Goal: Complete application form

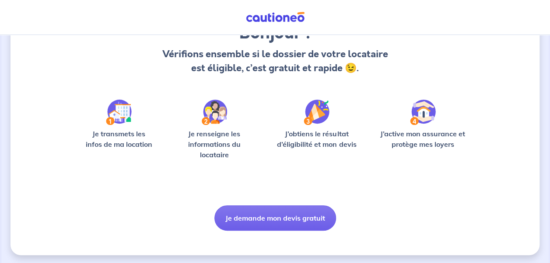
scroll to position [88, 0]
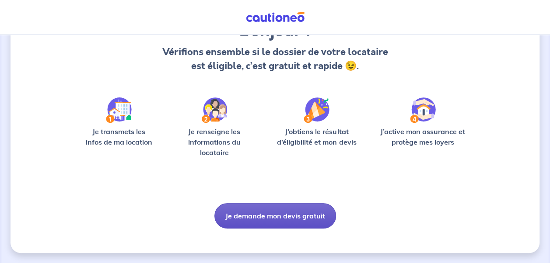
click at [291, 220] on button "Je demande mon devis gratuit" at bounding box center [275, 215] width 122 height 25
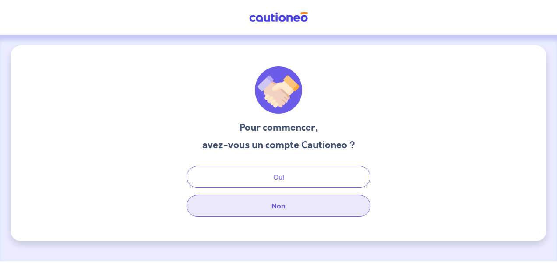
click at [268, 197] on button "Non" at bounding box center [278, 206] width 184 height 22
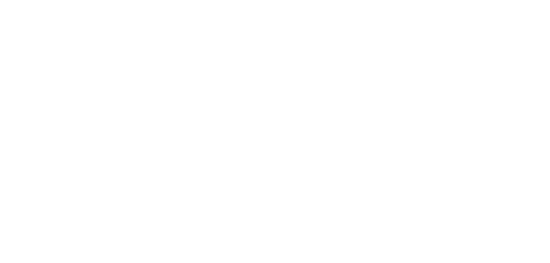
select select "FR"
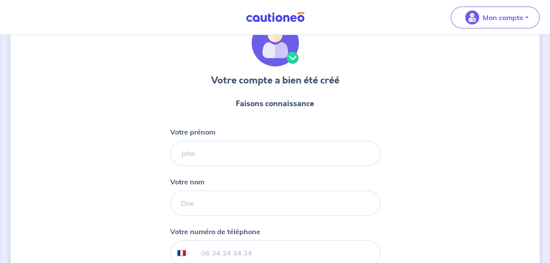
scroll to position [88, 0]
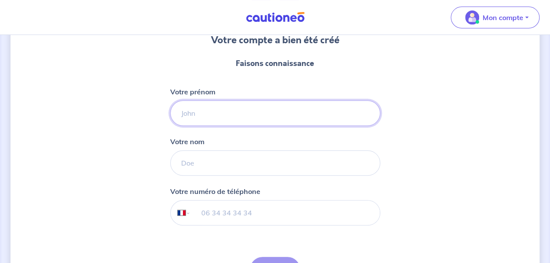
click at [213, 116] on input "Votre prénom" at bounding box center [275, 113] width 210 height 25
type input "YOUSSEF"
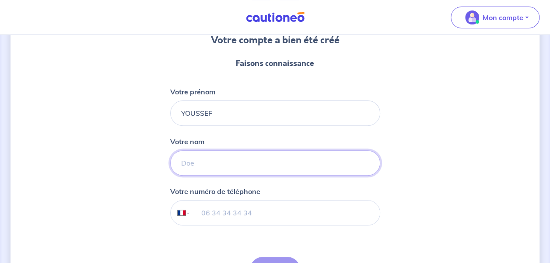
type input "EL BAZ"
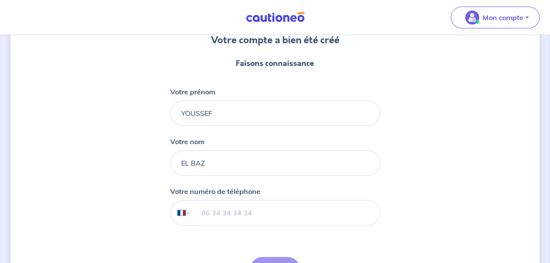
select select "ES"
type input "[PHONE_NUMBER]"
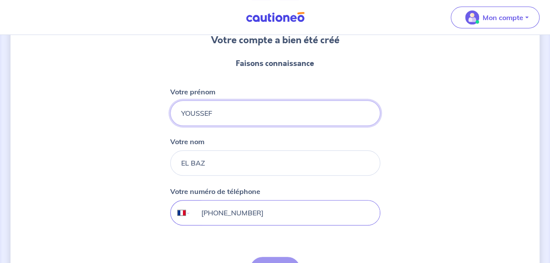
select select "FR"
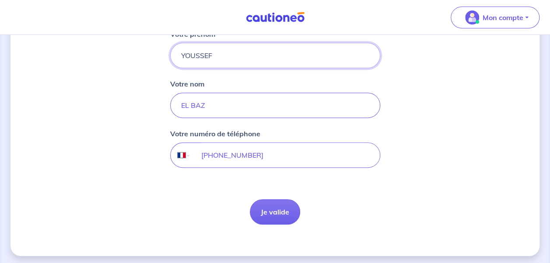
scroll to position [147, 0]
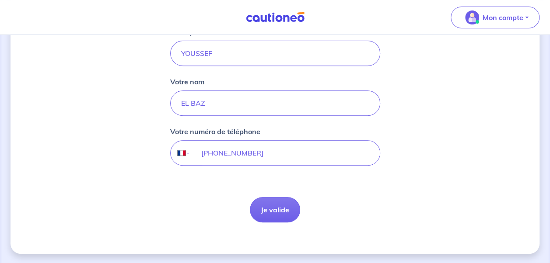
click at [278, 228] on div "Votre compte a bien été créé Faisons connaissance Votre prénom [PERSON_NAME] Vo…" at bounding box center [275, 76] width 529 height 356
click at [273, 208] on button "Je valide" at bounding box center [275, 209] width 50 height 25
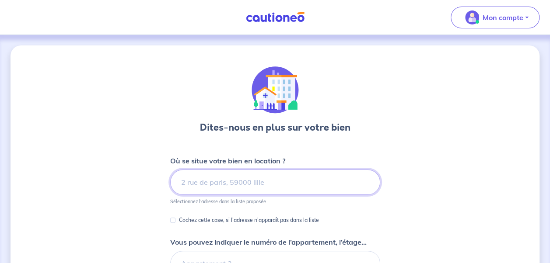
paste input "[STREET_ADDRESS][PERSON_NAME]"
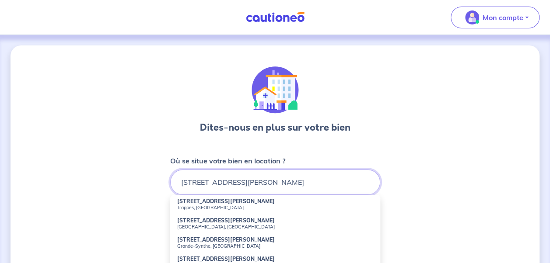
scroll to position [44, 0]
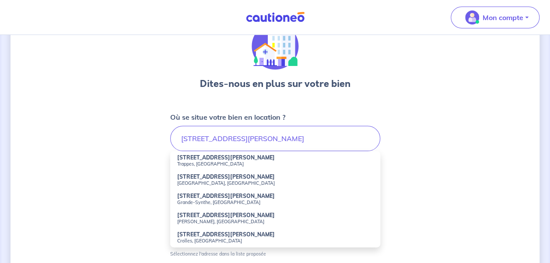
click at [203, 161] on small "Trappes, [GEOGRAPHIC_DATA]" at bounding box center [275, 164] width 196 height 6
type input "[STREET_ADDRESS][PERSON_NAME]"
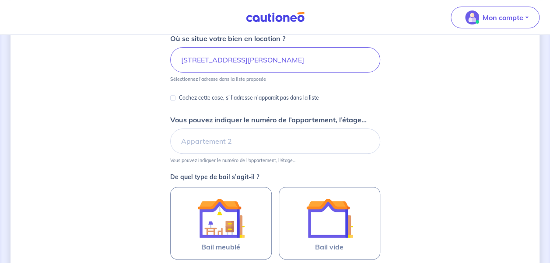
scroll to position [131, 0]
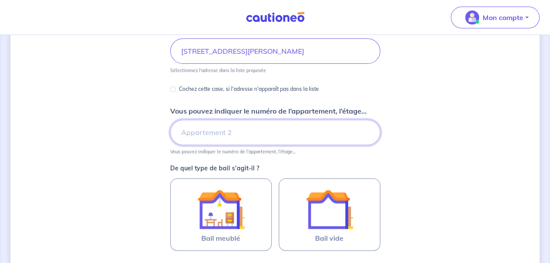
click at [193, 137] on input "Vous pouvez indiquer le numéro de l’appartement, l’étage..." at bounding box center [275, 132] width 210 height 25
type input "2"
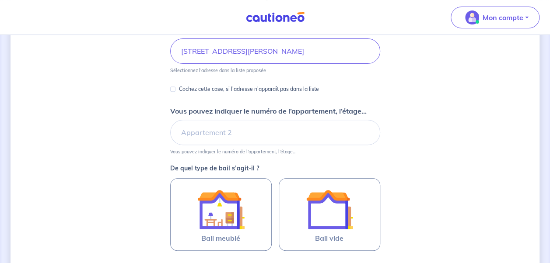
scroll to position [175, 0]
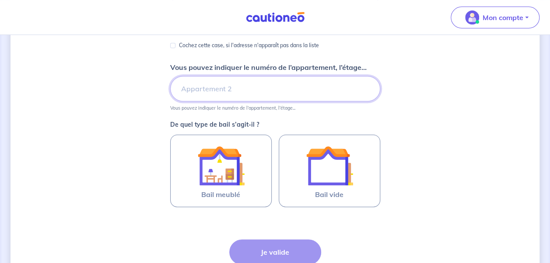
click at [205, 84] on input "Vous pouvez indiquer le numéro de l’appartement, l’étage..." at bounding box center [275, 88] width 210 height 25
type input "4éme étage"
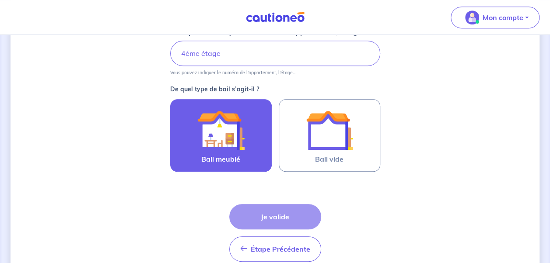
scroll to position [219, 0]
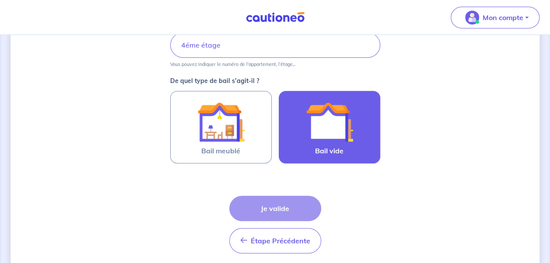
click at [313, 115] on img at bounding box center [329, 121] width 47 height 47
click at [0, 0] on input "Bail vide" at bounding box center [0, 0] width 0 height 0
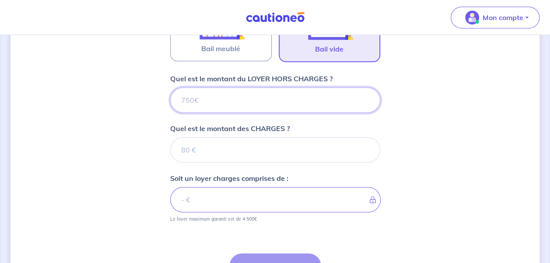
scroll to position [320, 0]
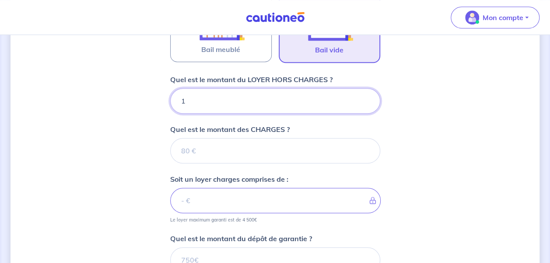
type input "13"
type input "1300"
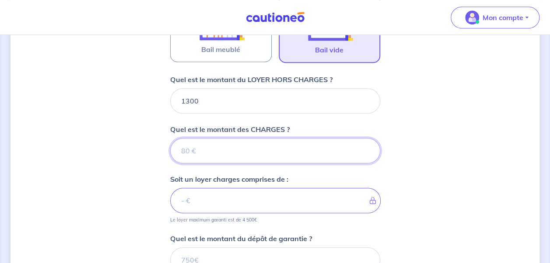
click at [238, 143] on input "Quel est le montant des CHARGES ?" at bounding box center [275, 150] width 210 height 25
type input "10"
type input "1301"
type input "100"
type input "1400"
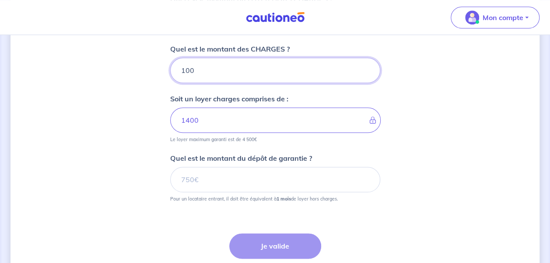
scroll to position [408, 0]
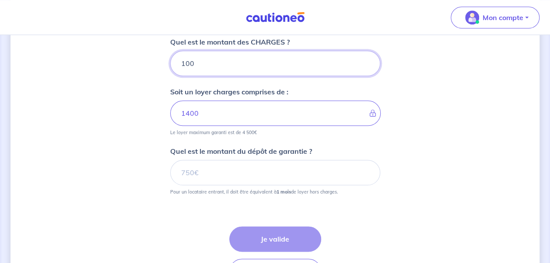
type input "100"
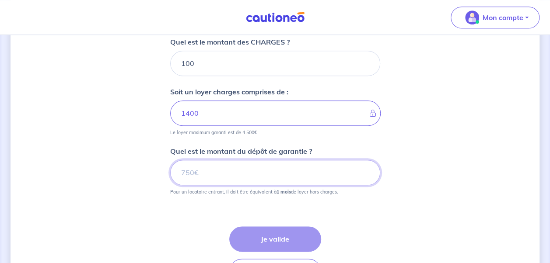
click at [232, 166] on input "Quel est le montant du dépôt de garantie ?" at bounding box center [275, 172] width 210 height 25
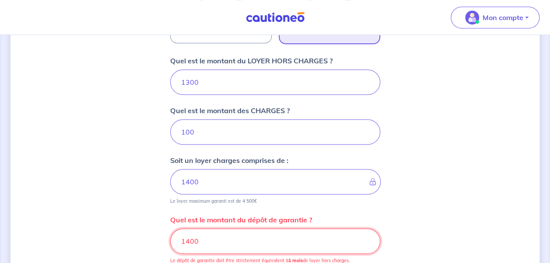
scroll to position [320, 0]
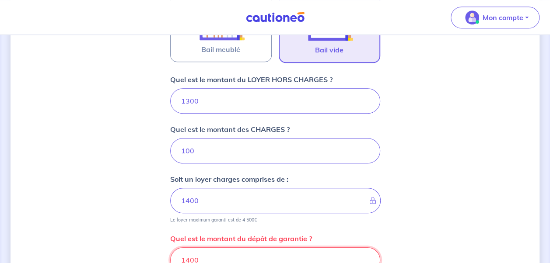
type input "1400"
click at [186, 99] on input "1300" at bounding box center [275, 100] width 210 height 25
type input "14"
type input "114"
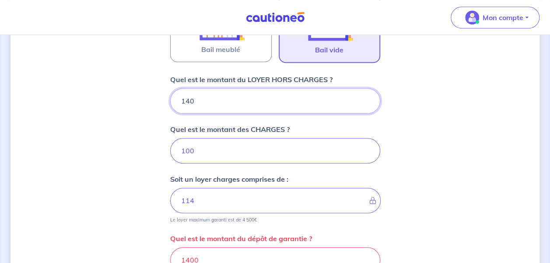
type input "1400"
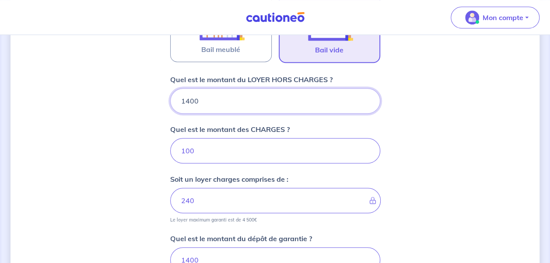
type input "1500"
type input "1400"
click at [192, 147] on input "100" at bounding box center [275, 150] width 210 height 25
type input "1000"
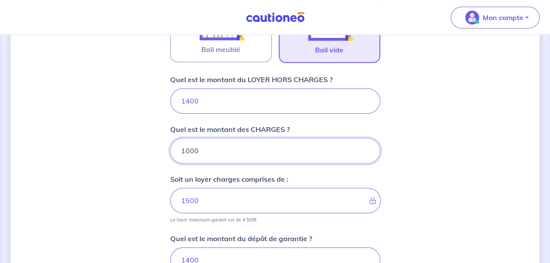
type input "2400"
click at [192, 147] on input "1000" at bounding box center [275, 150] width 210 height 25
type input "0"
type input "1400"
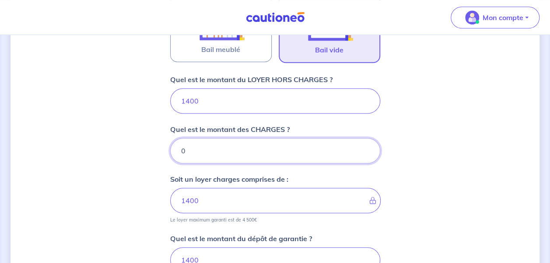
type input "0"
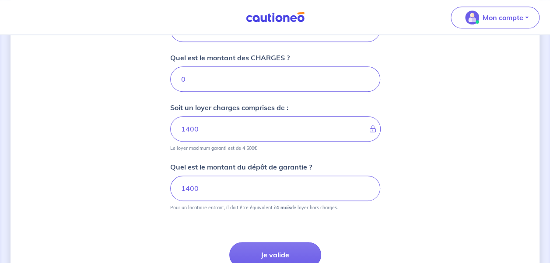
scroll to position [408, 0]
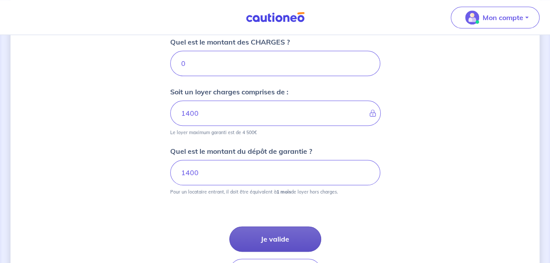
click at [275, 229] on button "Je valide" at bounding box center [275, 239] width 92 height 25
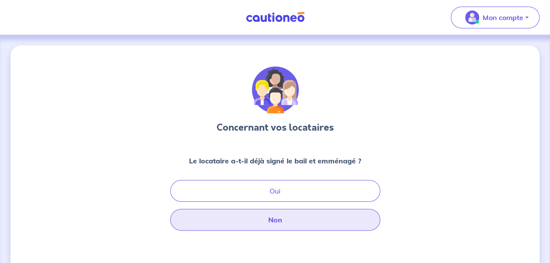
click at [273, 215] on button "Non" at bounding box center [275, 220] width 210 height 22
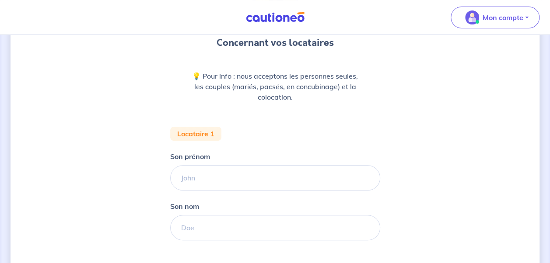
scroll to position [88, 0]
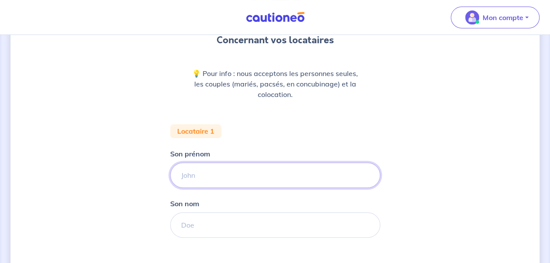
click at [229, 178] on input "Son prénom" at bounding box center [275, 175] width 210 height 25
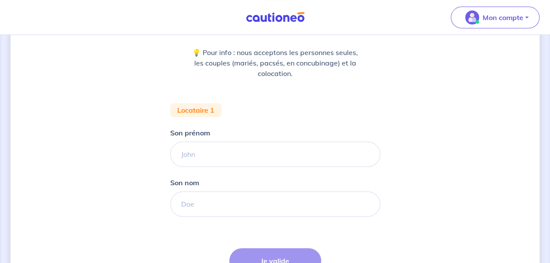
scroll to position [105, 0]
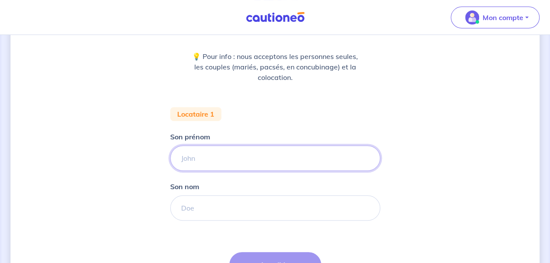
click at [225, 158] on input "Son prénom" at bounding box center [275, 158] width 210 height 25
paste input "[PERSON_NAME]"
click at [225, 158] on input "[PERSON_NAME]" at bounding box center [275, 158] width 210 height 25
type input "[PERSON_NAME]"
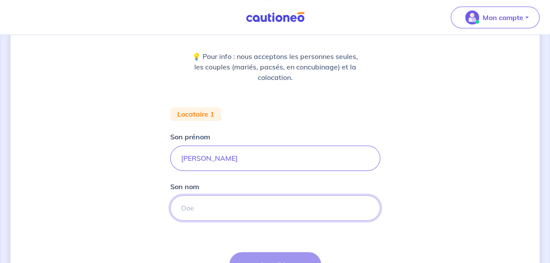
click at [215, 205] on input "Son nom" at bounding box center [275, 208] width 210 height 25
paste input "[PERSON_NAME]"
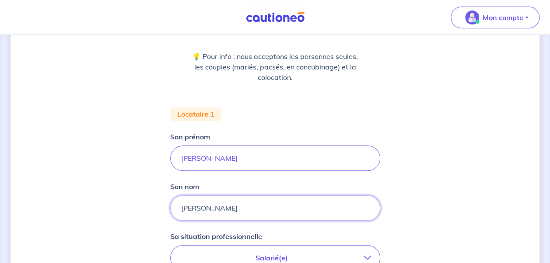
click at [205, 208] on input "[PERSON_NAME]" at bounding box center [275, 208] width 210 height 25
type input "CHERIFI"
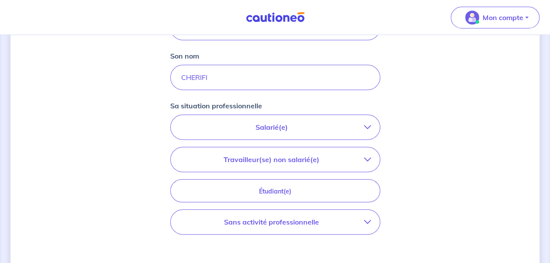
scroll to position [236, 0]
click at [273, 123] on p "Salarié(e)" at bounding box center [271, 127] width 185 height 11
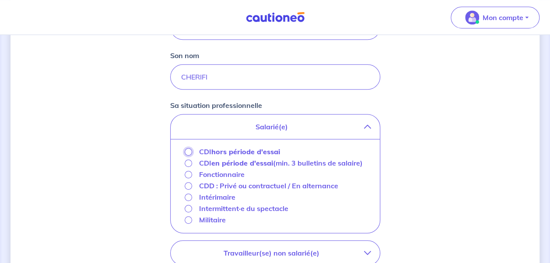
click at [186, 150] on input "CDI hors période d'essai" at bounding box center [188, 151] width 7 height 7
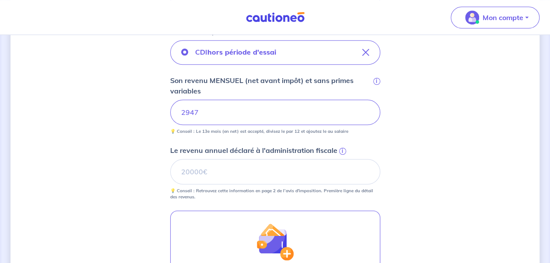
scroll to position [323, 0]
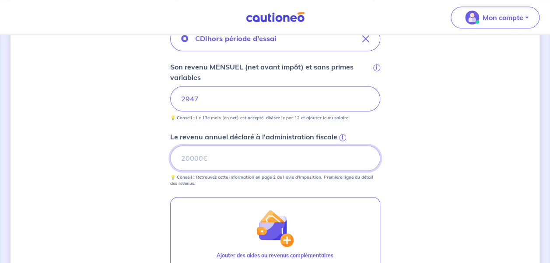
click at [318, 155] on input "Le revenu annuel déclaré à l'administration fiscale i" at bounding box center [275, 158] width 210 height 25
type input "40458"
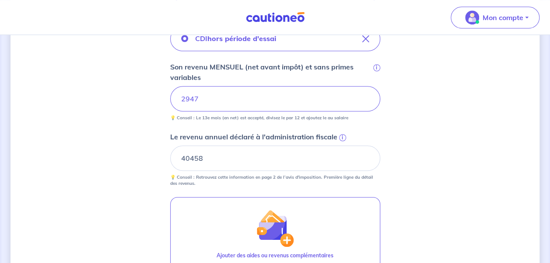
click at [423, 136] on div "Concernant vos locataires 💡 Pour info : nous acceptons les personnes seules, le…" at bounding box center [275, 63] width 529 height 683
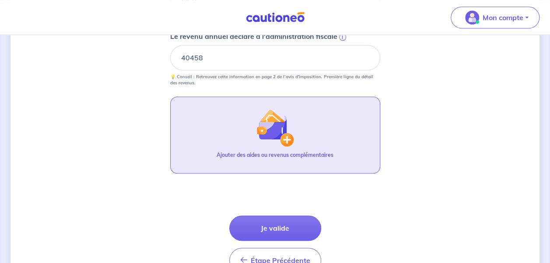
scroll to position [411, 0]
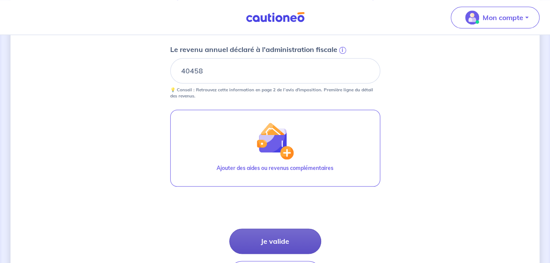
click at [288, 236] on button "Je valide" at bounding box center [275, 241] width 92 height 25
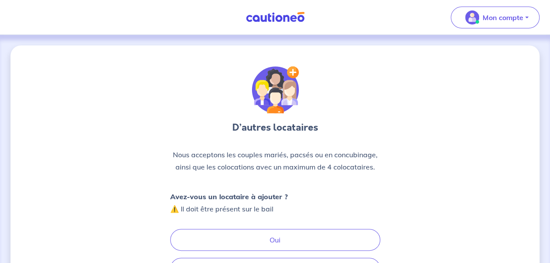
scroll to position [44, 0]
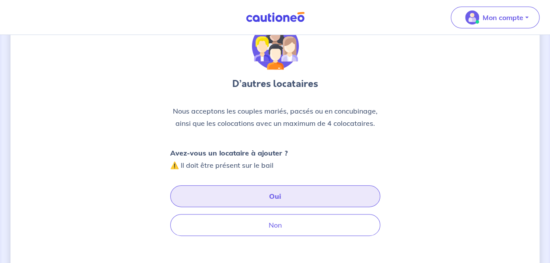
click at [284, 197] on button "Oui" at bounding box center [275, 197] width 210 height 22
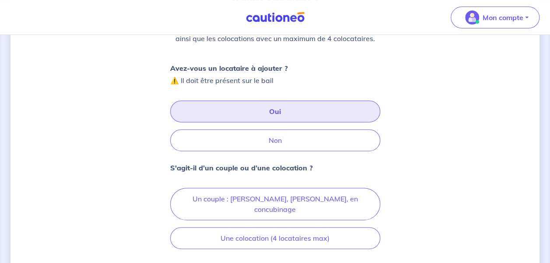
scroll to position [131, 0]
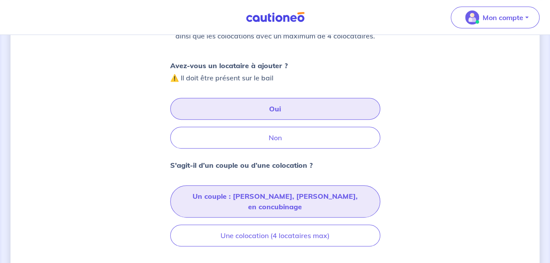
click at [278, 201] on button "Un couple : [PERSON_NAME], [PERSON_NAME], en concubinage" at bounding box center [275, 202] width 210 height 32
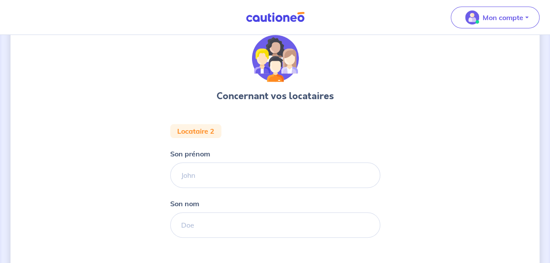
scroll to position [44, 0]
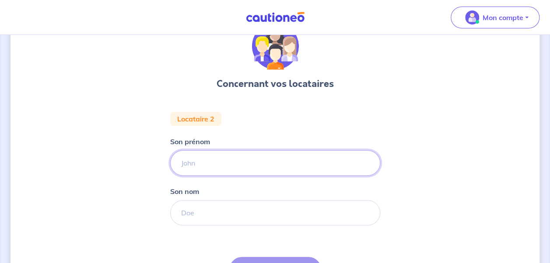
click at [279, 172] on input "Son prénom" at bounding box center [275, 163] width 210 height 25
paste input "[PERSON_NAME] NESRINE"
drag, startPoint x: 262, startPoint y: 162, endPoint x: 228, endPoint y: 163, distance: 33.7
click at [228, 163] on input "[PERSON_NAME] NESRINE" at bounding box center [275, 163] width 210 height 25
click at [226, 163] on input "[PERSON_NAME] NESRINE" at bounding box center [275, 163] width 210 height 25
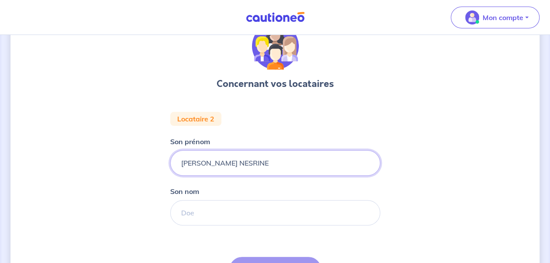
drag, startPoint x: 230, startPoint y: 163, endPoint x: 141, endPoint y: 158, distance: 88.9
click at [141, 158] on div "Concernant vos locataires Locataire 2 Son prénom [PERSON_NAME] Son nom Étape Pr…" at bounding box center [275, 174] width 529 height 345
type input "NESRINE"
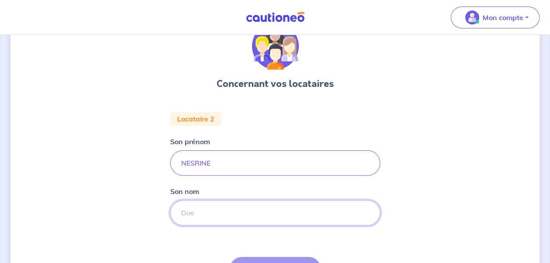
click at [188, 215] on input "Son nom" at bounding box center [275, 212] width 210 height 25
paste input "[PERSON_NAME]"
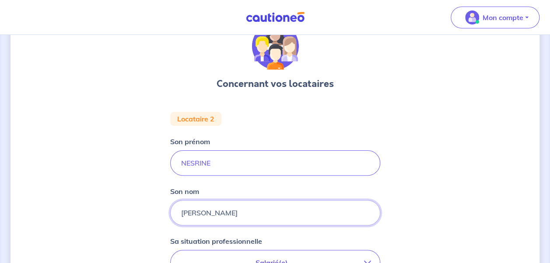
type input "[PERSON_NAME]"
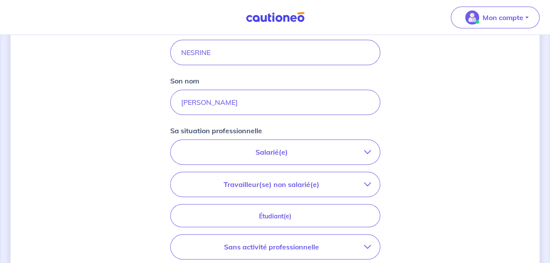
scroll to position [175, 0]
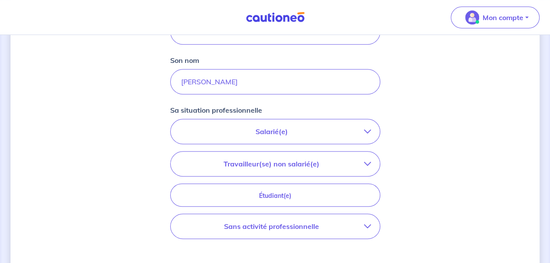
click at [368, 162] on icon "button" at bounding box center [367, 164] width 7 height 7
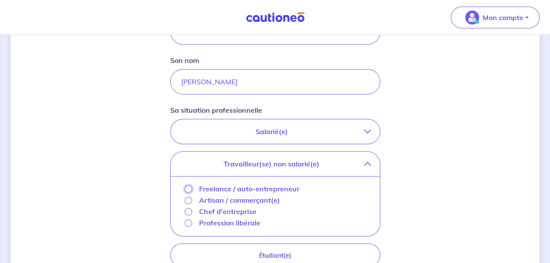
click at [188, 188] on input "Freelance / auto-entrepreneur" at bounding box center [188, 189] width 7 height 7
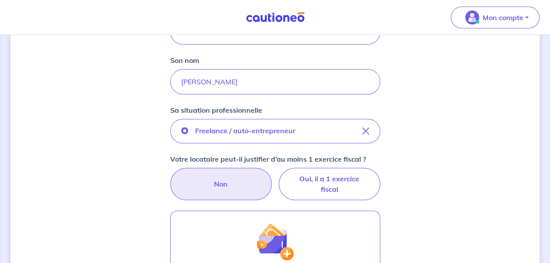
scroll to position [219, 0]
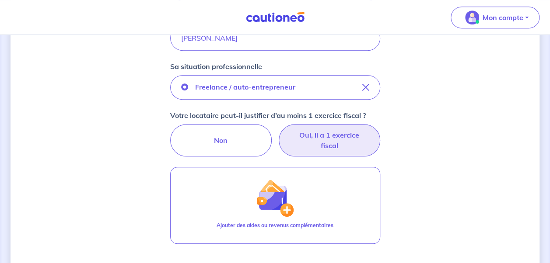
click at [312, 144] on label "Oui, il a 1 exercice fiscal" at bounding box center [330, 140] width 102 height 32
click at [278, 130] on input "Oui, il a 1 exercice fiscal" at bounding box center [275, 127] width 6 height 6
radio input "true"
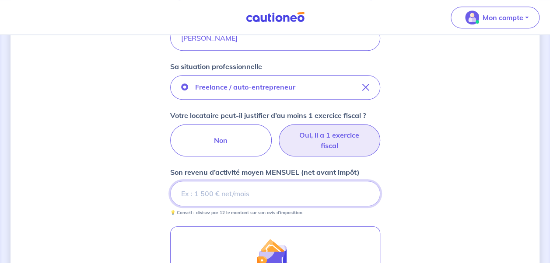
click at [292, 193] on input "Son revenu d’activité moyen MENSUEL (net avant impôt)" at bounding box center [275, 193] width 210 height 25
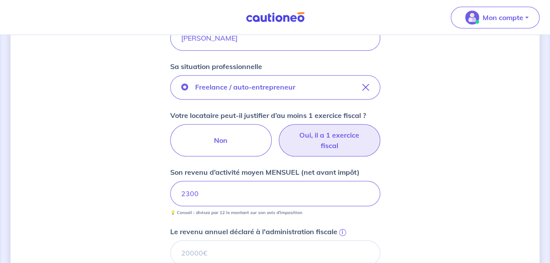
click at [483, 165] on div "Concernant vos locataires Locataire 2 Son prénom NESRINE Son nom [PERSON_NAME] …" at bounding box center [275, 164] width 529 height 674
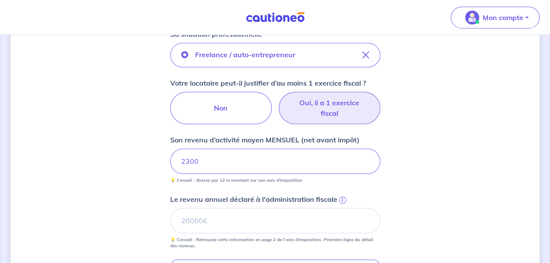
scroll to position [306, 0]
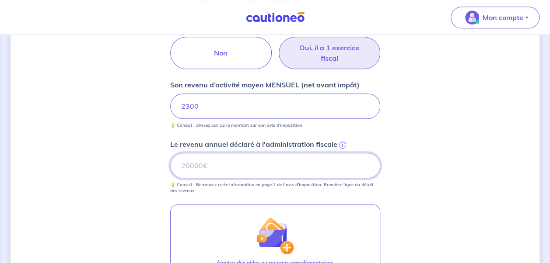
click at [243, 168] on input "Le revenu annuel déclaré à l'administration fiscale i" at bounding box center [275, 165] width 210 height 25
type input "27173"
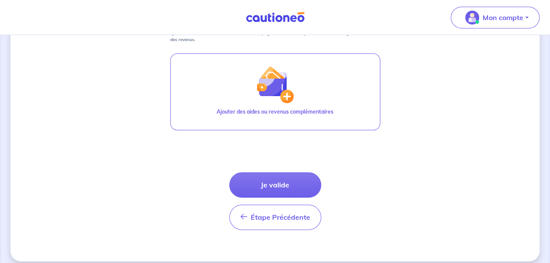
scroll to position [464, 0]
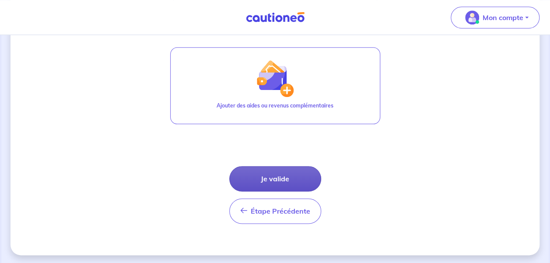
click at [273, 175] on button "Je valide" at bounding box center [275, 178] width 92 height 25
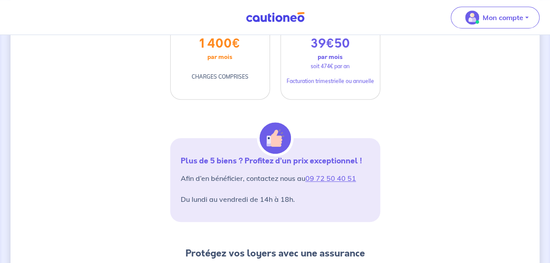
scroll to position [88, 0]
